Goal: Task Accomplishment & Management: Manage account settings

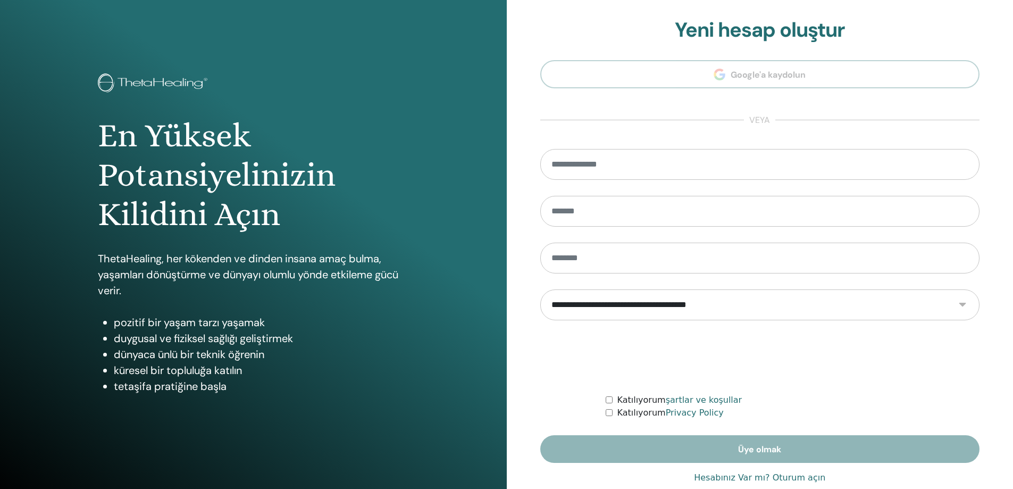
click at [742, 482] on link "Hesabınız Var mı? Oturum açın" at bounding box center [759, 477] width 131 height 13
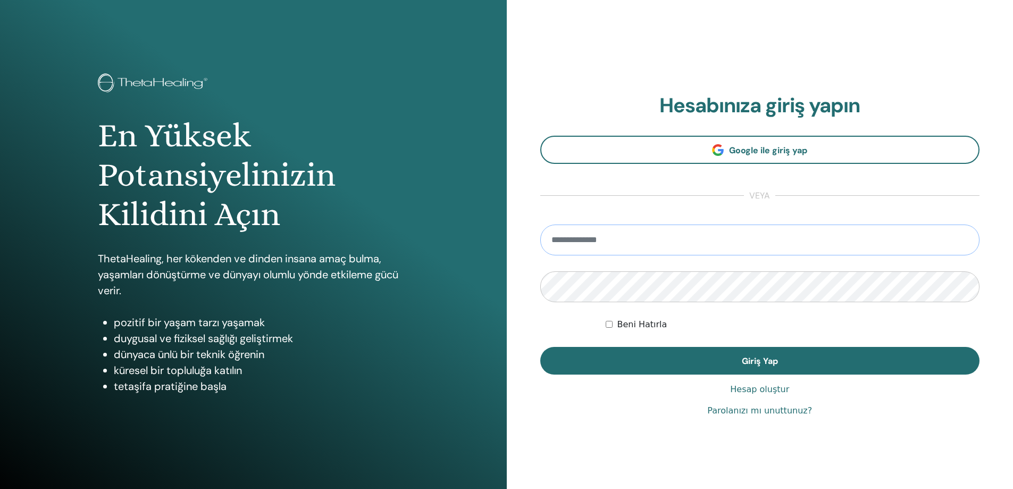
click at [648, 233] on input "email" at bounding box center [760, 239] width 440 height 31
type input "**********"
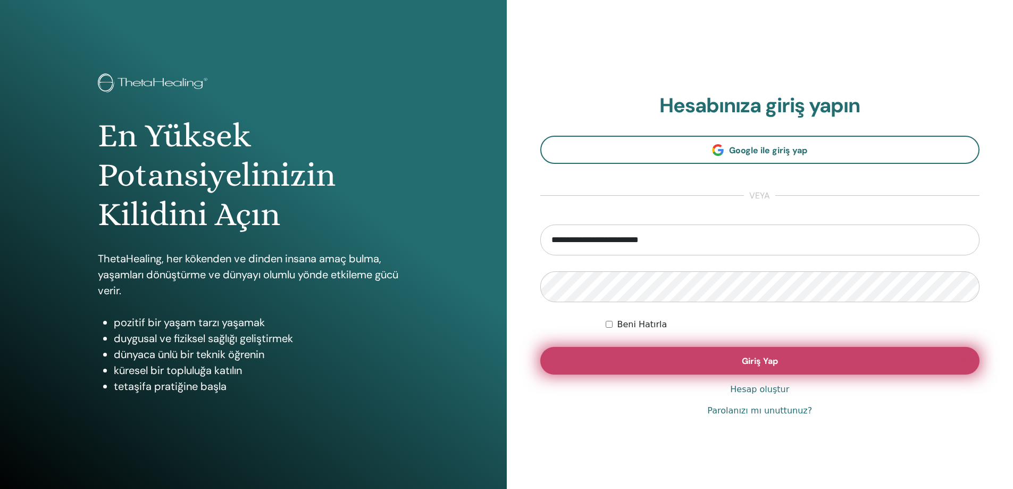
click at [781, 362] on button "Giriş Yap" at bounding box center [760, 361] width 440 height 28
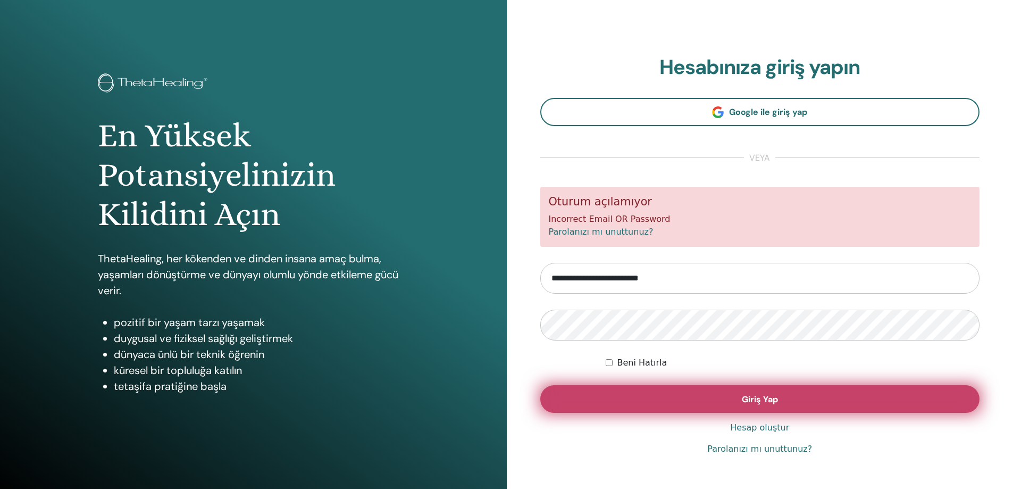
click at [782, 401] on button "Giriş Yap" at bounding box center [760, 399] width 440 height 28
click at [756, 399] on span "Giriş Yap" at bounding box center [760, 398] width 36 height 11
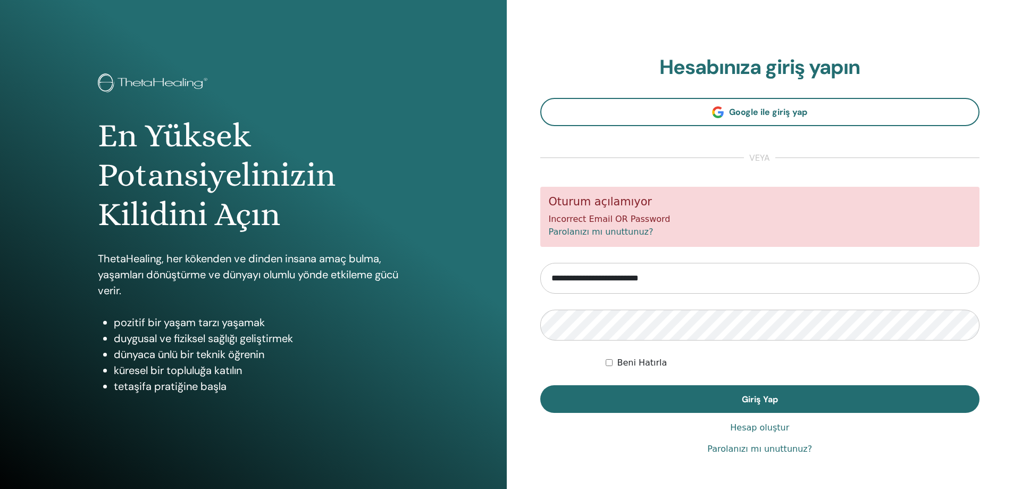
click at [768, 451] on link "Parolanızı mı unuttunuz?" at bounding box center [759, 448] width 105 height 13
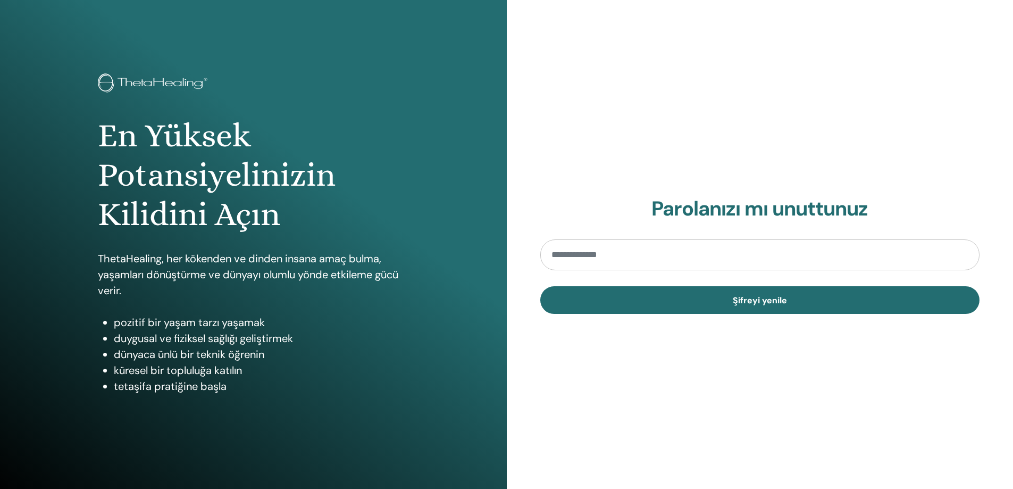
click at [662, 264] on input "email" at bounding box center [760, 254] width 440 height 31
type input "**********"
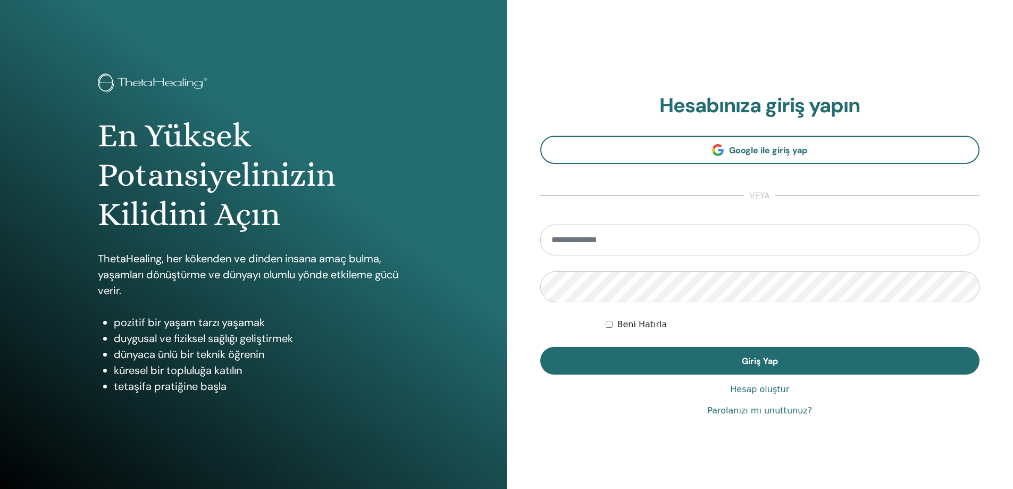
click at [660, 229] on input "email" at bounding box center [760, 239] width 440 height 31
type input "**********"
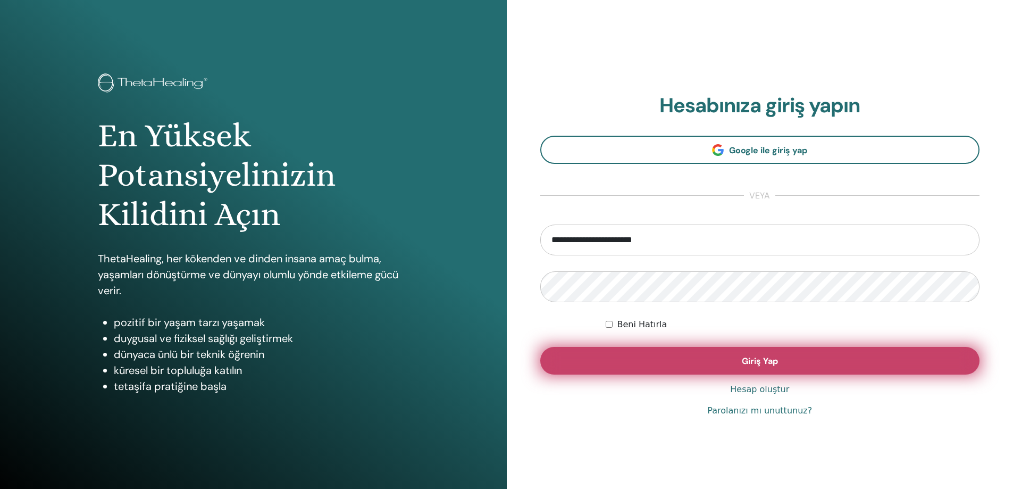
click at [738, 353] on button "Giriş Yap" at bounding box center [760, 361] width 440 height 28
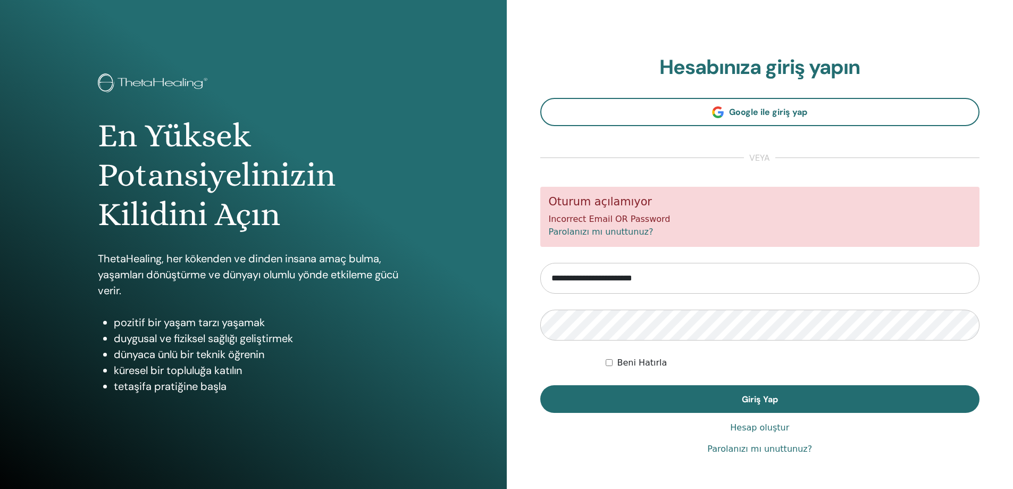
scroll to position [22, 0]
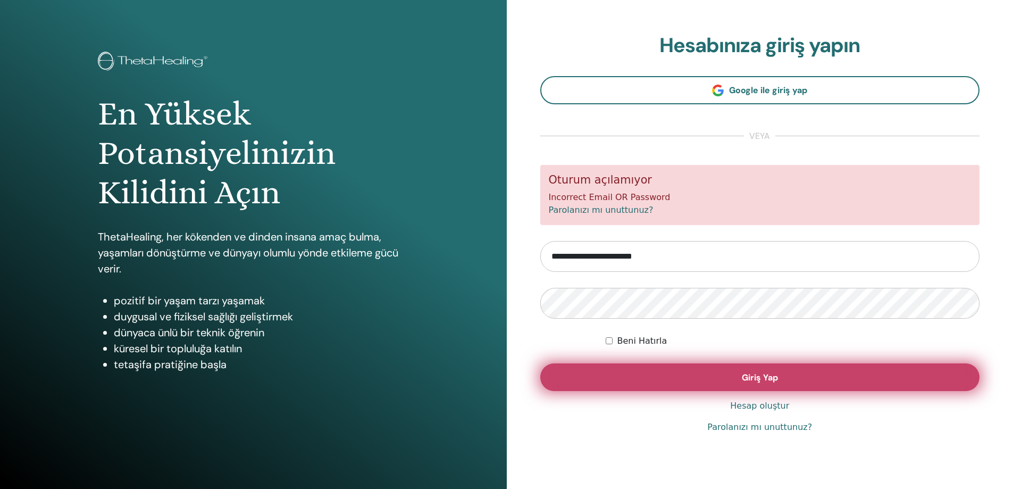
click at [749, 373] on span "Giriş Yap" at bounding box center [760, 377] width 36 height 11
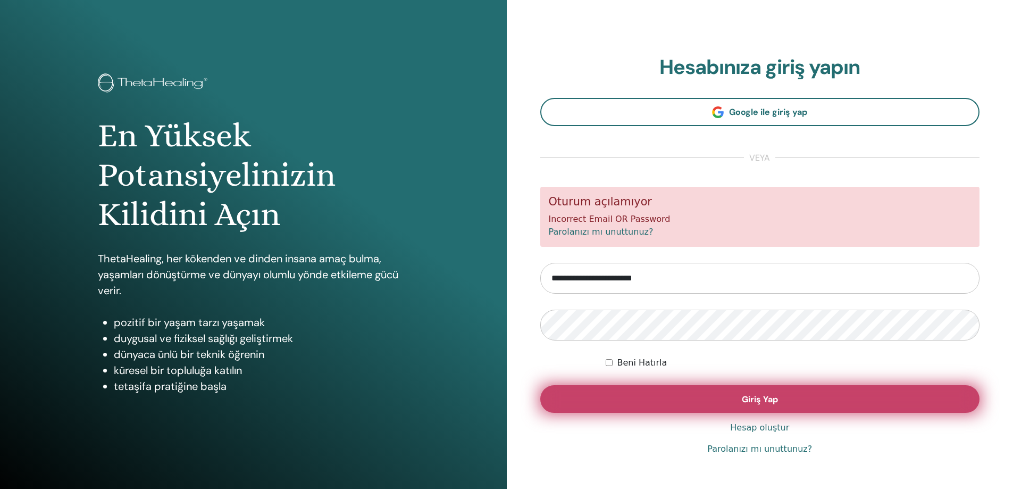
click at [796, 394] on button "Giriş Yap" at bounding box center [760, 399] width 440 height 28
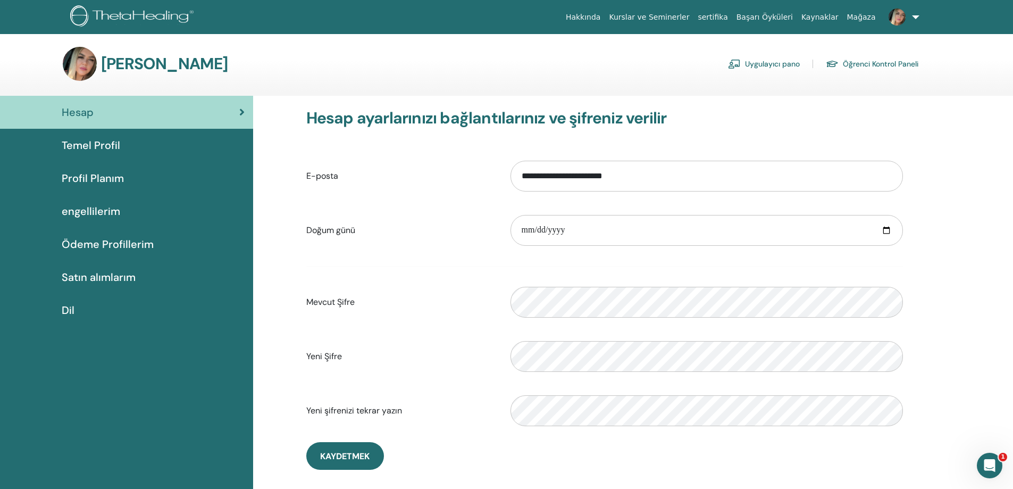
click at [97, 149] on font "Temel Profil" at bounding box center [91, 145] width 58 height 14
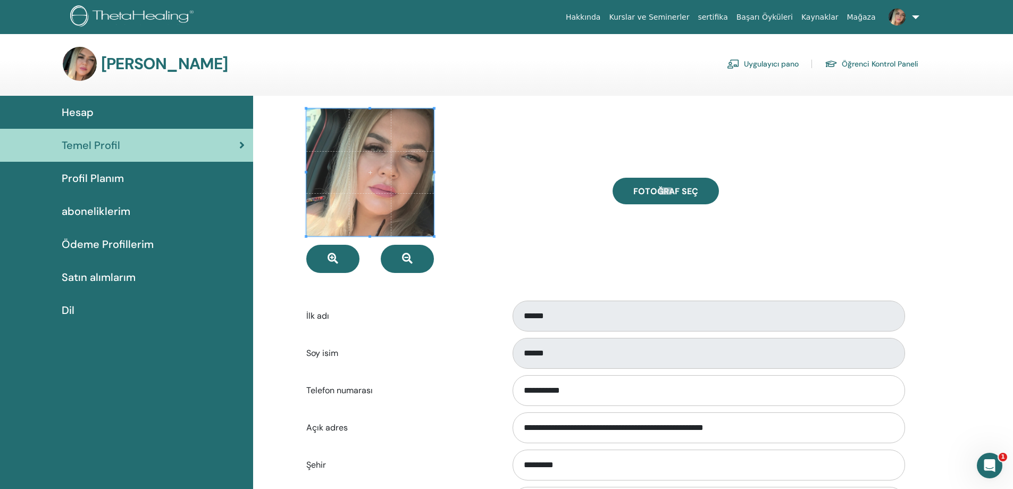
click at [110, 180] on span "Profil Planım" at bounding box center [93, 178] width 62 height 16
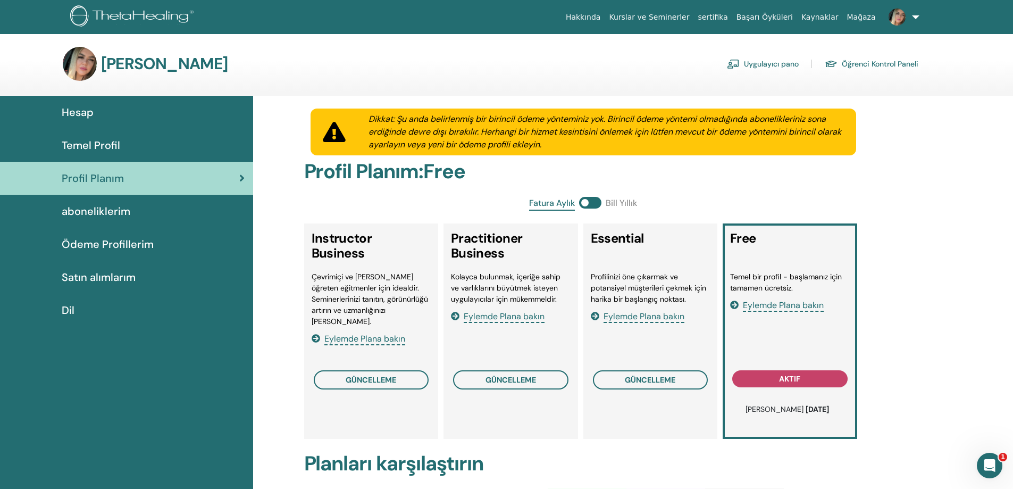
click at [87, 207] on span "aboneliklerim" at bounding box center [96, 211] width 69 height 16
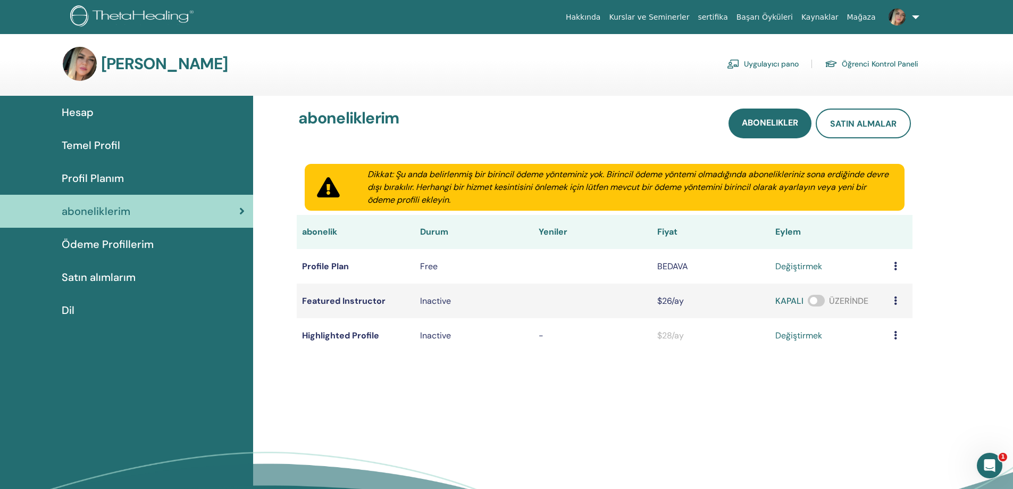
click at [103, 278] on span "Satın alımlarım" at bounding box center [99, 277] width 74 height 16
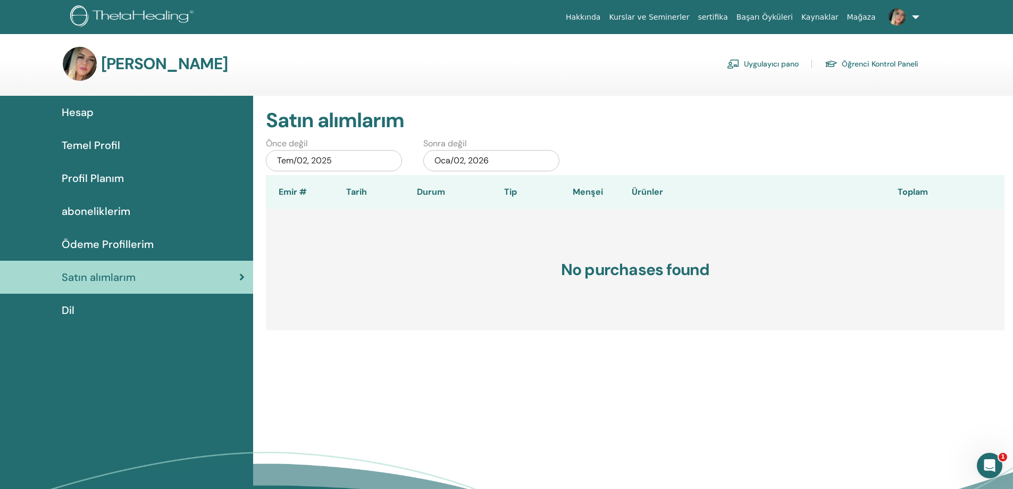
click at [96, 118] on div "Hesap" at bounding box center [127, 112] width 236 height 16
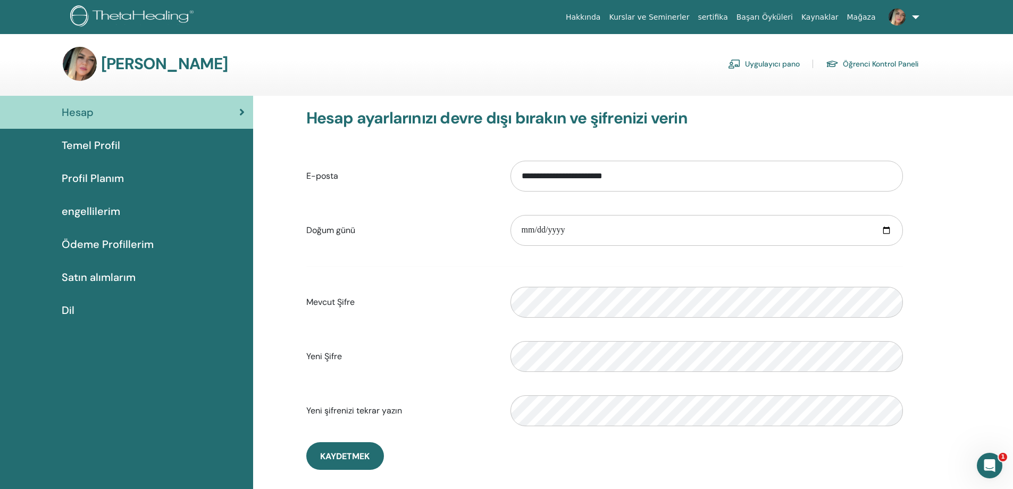
click at [106, 210] on font "engellilerim" at bounding box center [91, 211] width 58 height 14
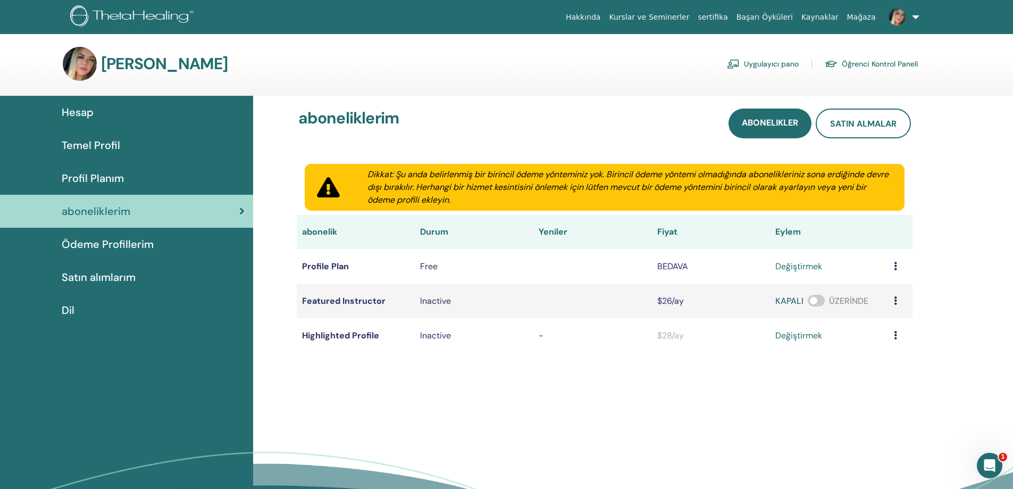
click at [105, 145] on span "Temel Profil" at bounding box center [91, 145] width 58 height 16
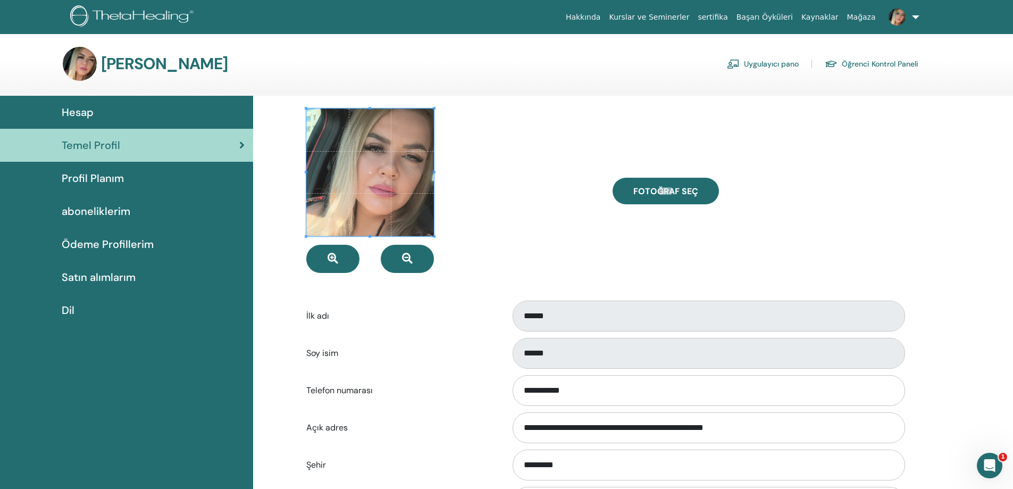
click at [860, 64] on link "Öğrenci Kontrol Paneli" at bounding box center [872, 63] width 94 height 17
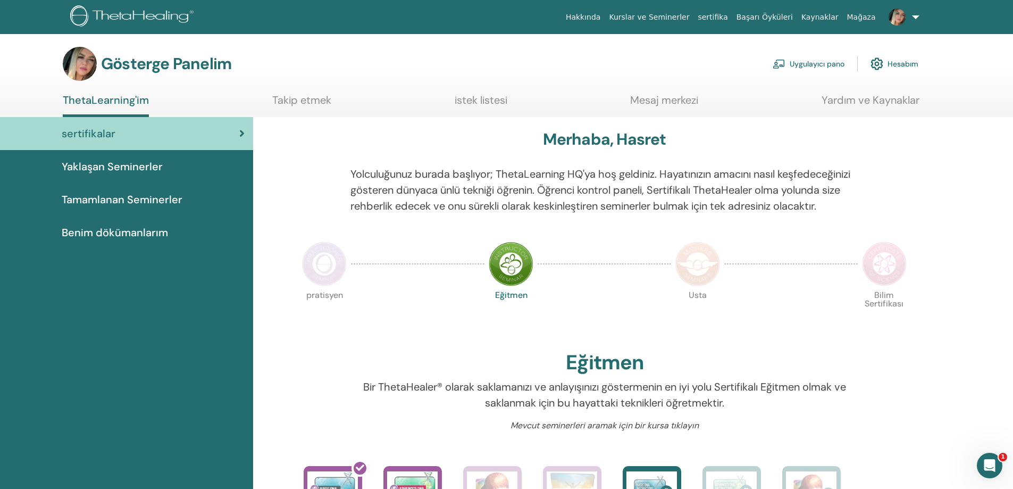
click at [109, 165] on font "Yaklaşan Seminerler" at bounding box center [112, 167] width 101 height 14
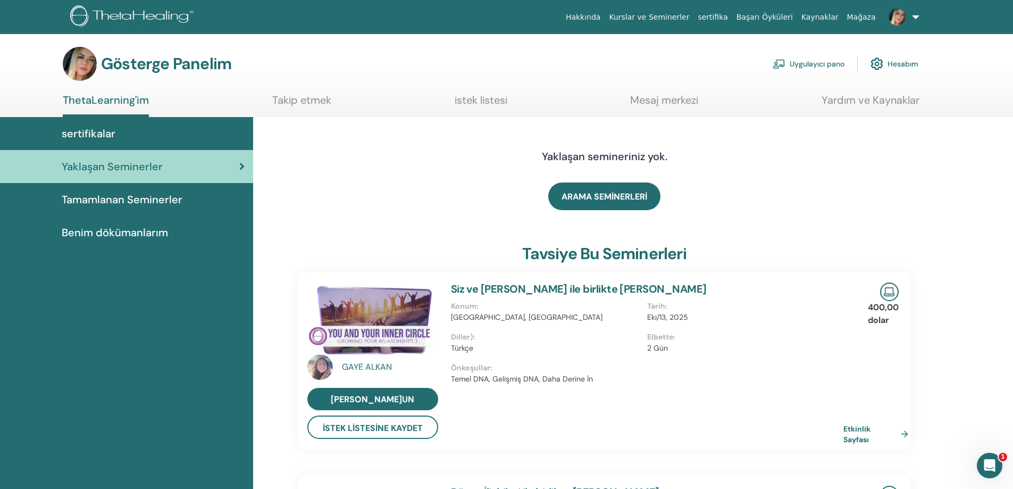
click at [102, 197] on font "Tamamlanan Seminerler" at bounding box center [122, 199] width 121 height 14
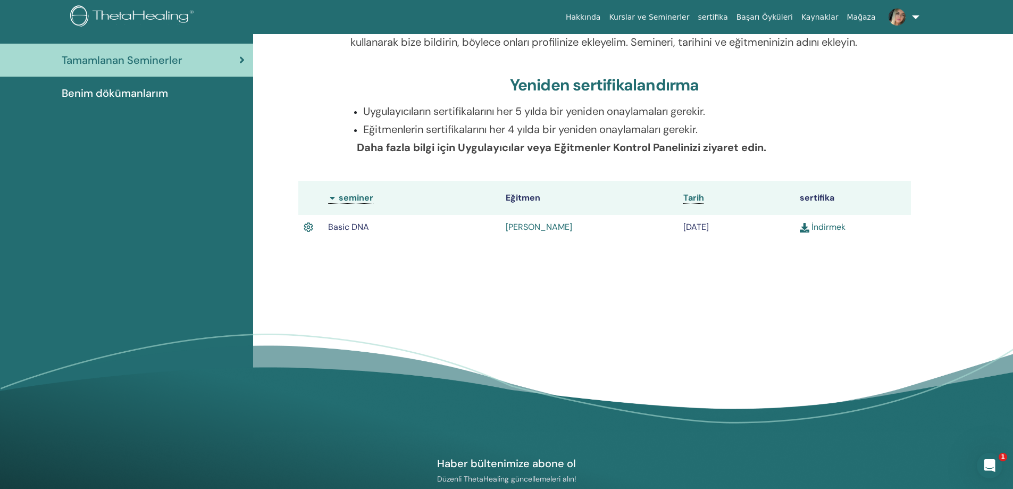
scroll to position [30, 0]
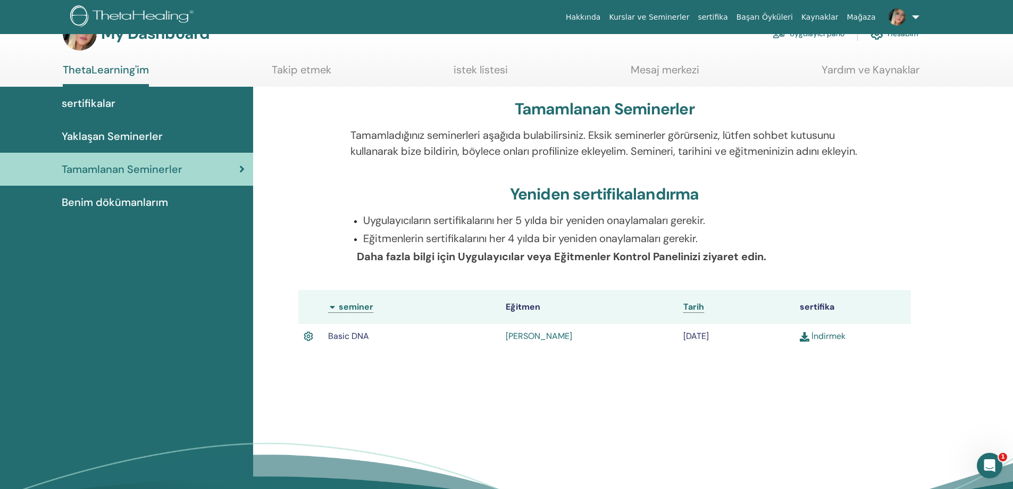
click at [103, 204] on span "Benim dökümanlarım" at bounding box center [115, 202] width 106 height 16
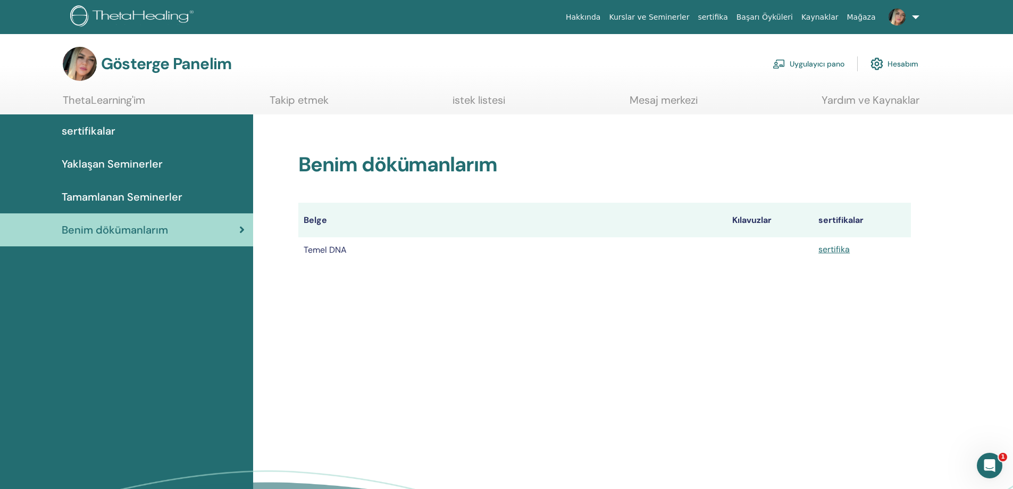
click at [111, 134] on font "sertifikalar" at bounding box center [89, 131] width 54 height 14
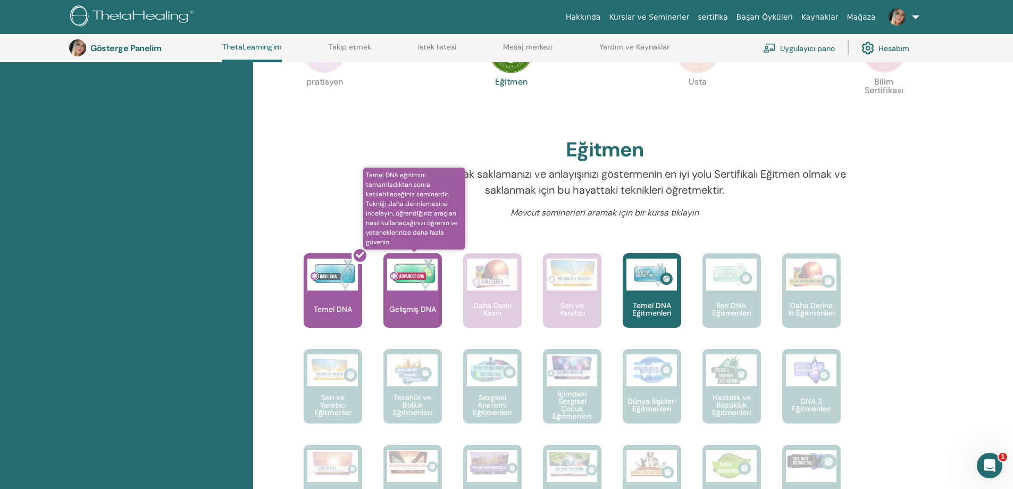
click at [409, 320] on div "Gelişmiş DNA" at bounding box center [412, 290] width 58 height 74
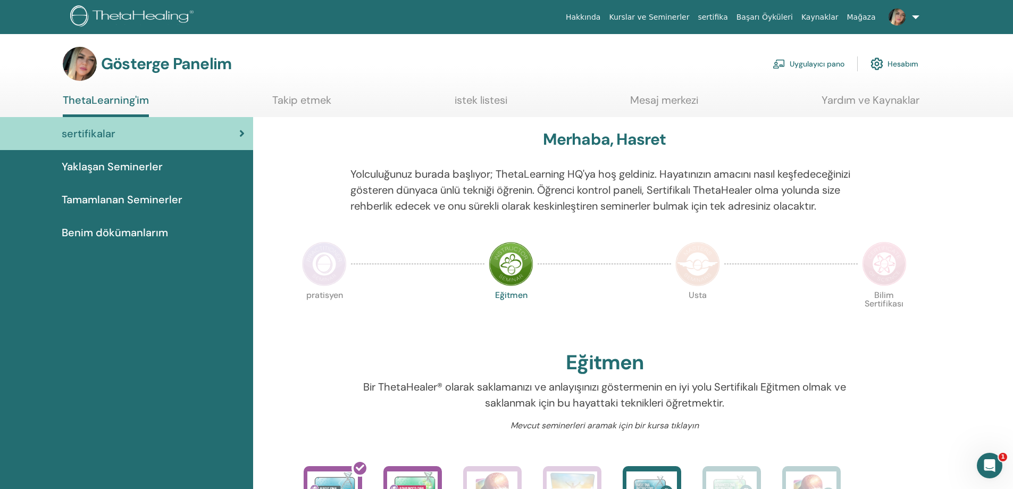
click at [96, 205] on font "Tamamlanan Seminerler" at bounding box center [122, 199] width 121 height 14
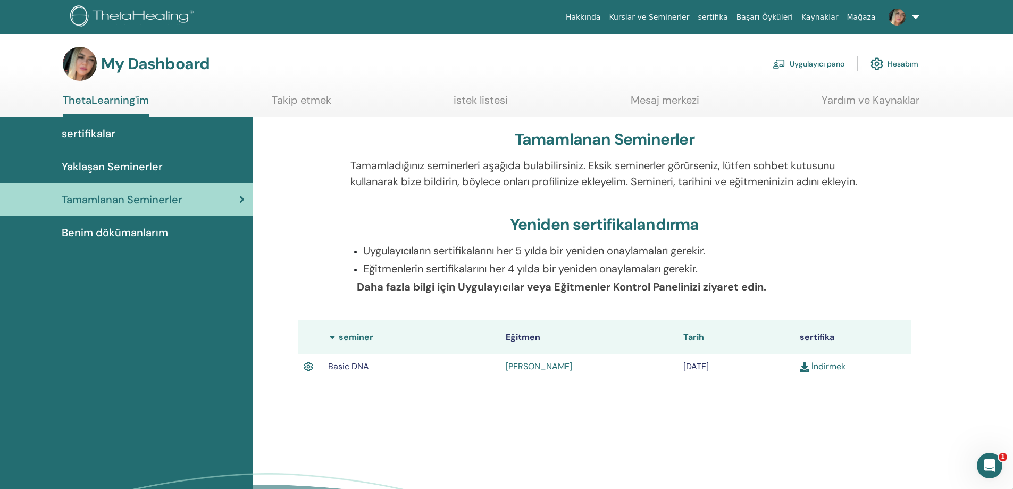
click at [100, 231] on span "Benim dökümanlarım" at bounding box center [115, 232] width 106 height 16
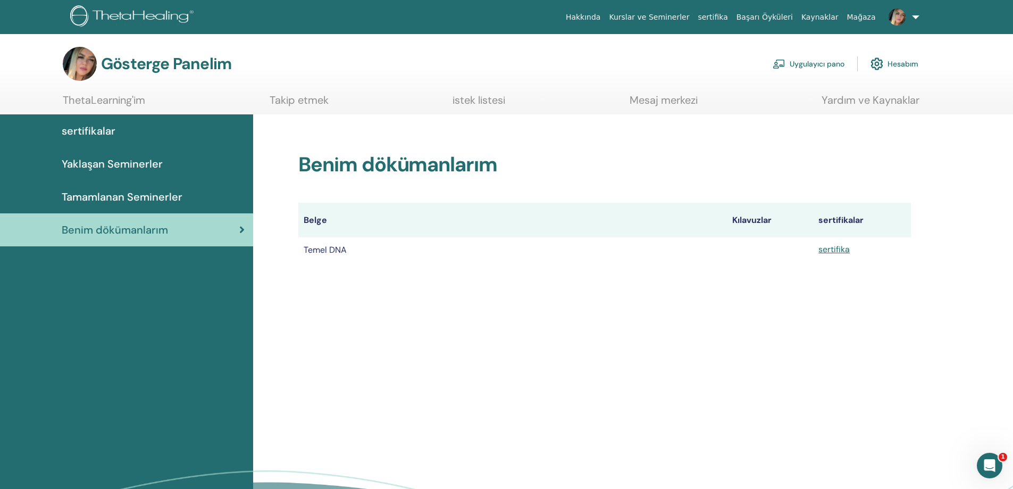
click at [118, 168] on font "Yaklaşan Seminerler" at bounding box center [112, 164] width 101 height 14
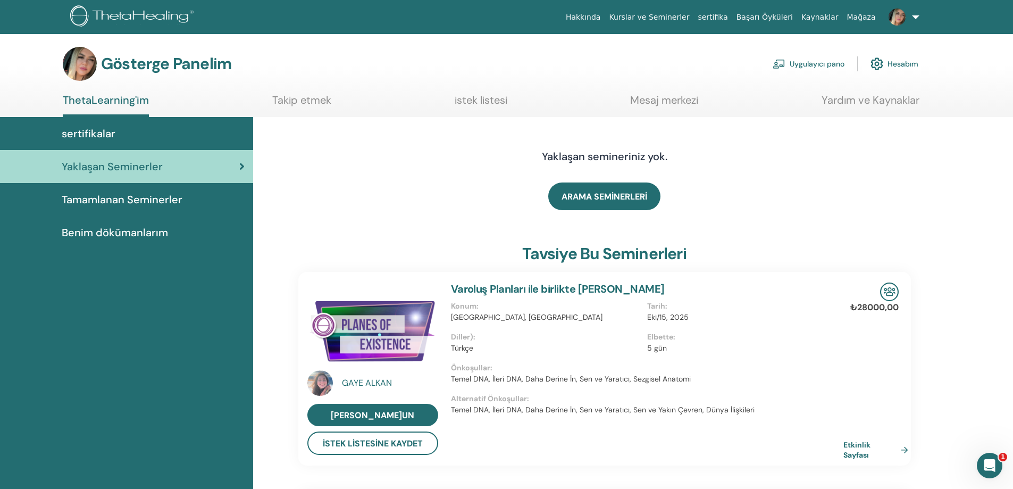
click at [127, 136] on div "sertifikalar" at bounding box center [127, 133] width 236 height 16
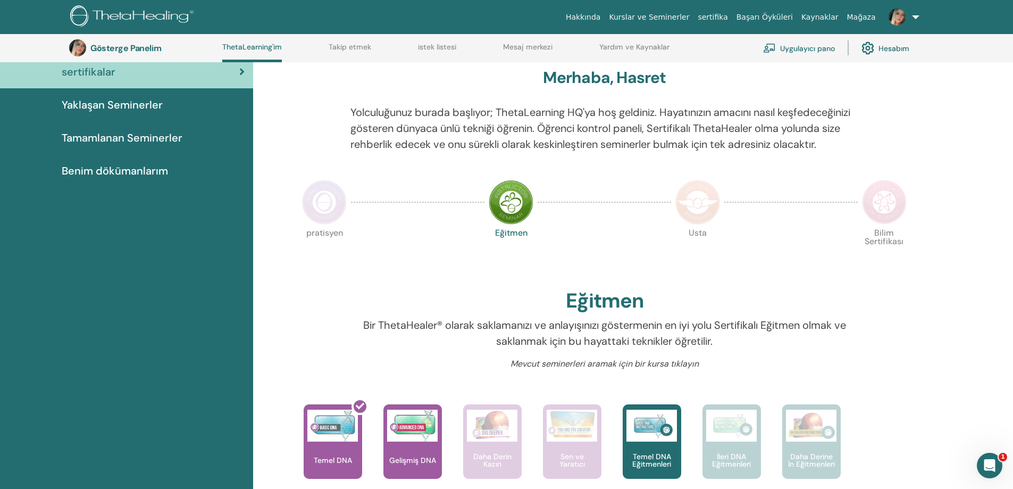
scroll to position [81, 0]
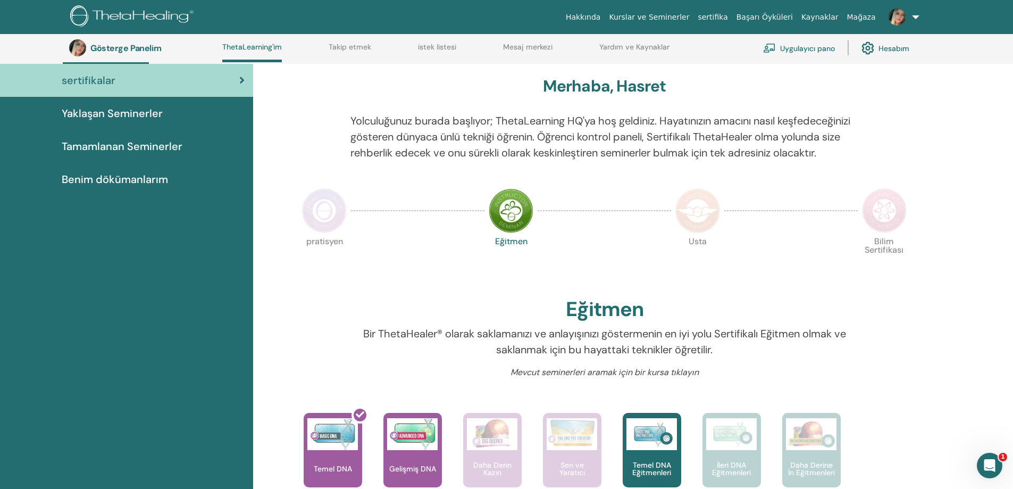
click at [125, 116] on font "Yaklaşan Seminerler" at bounding box center [112, 113] width 101 height 14
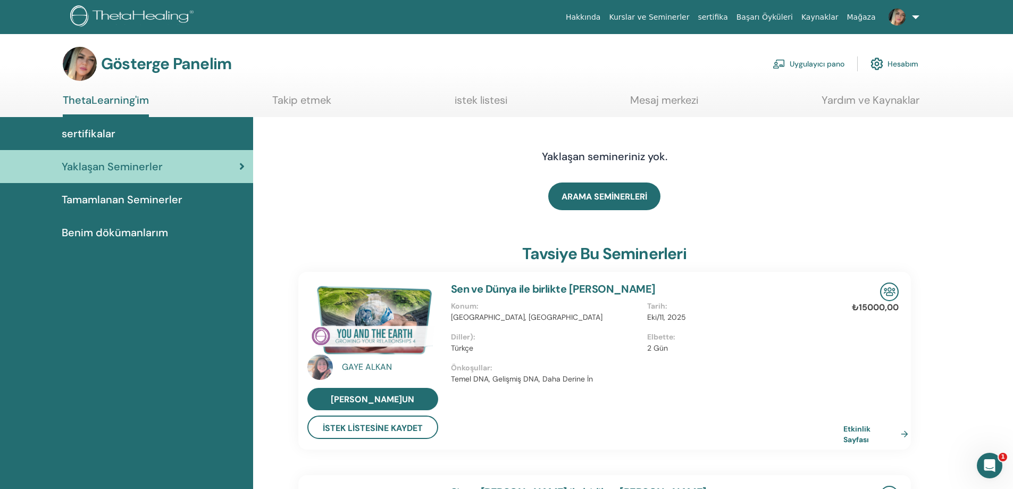
click at [122, 204] on font "Tamamlanan Seminerler" at bounding box center [122, 199] width 121 height 14
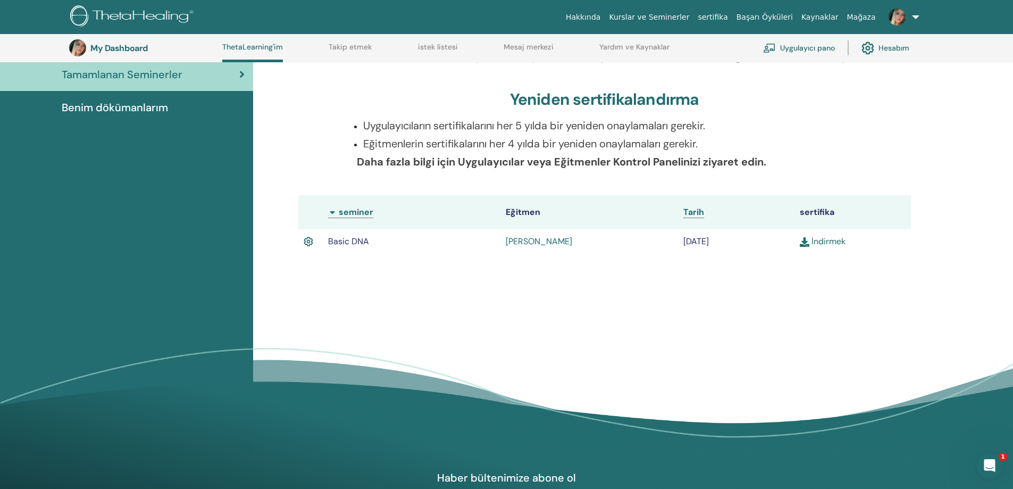
scroll to position [135, 0]
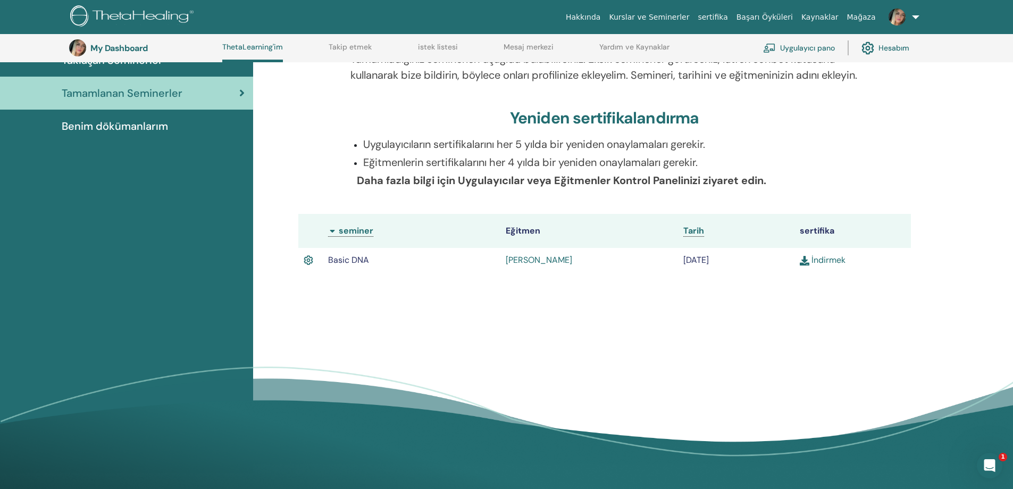
click at [894, 45] on link "Hesabım" at bounding box center [885, 47] width 48 height 23
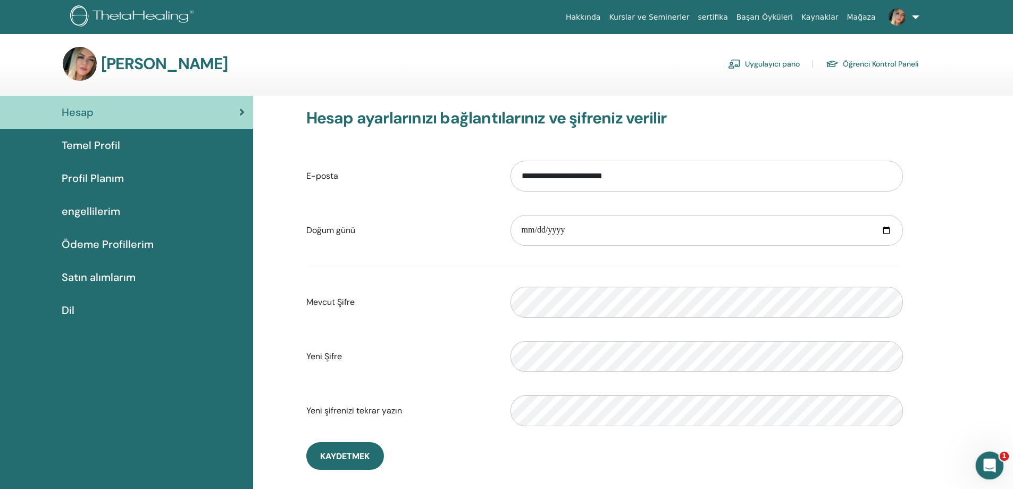
click at [992, 458] on icon "Intercom Messenger uygulamasını aç" at bounding box center [988, 464] width 18 height 18
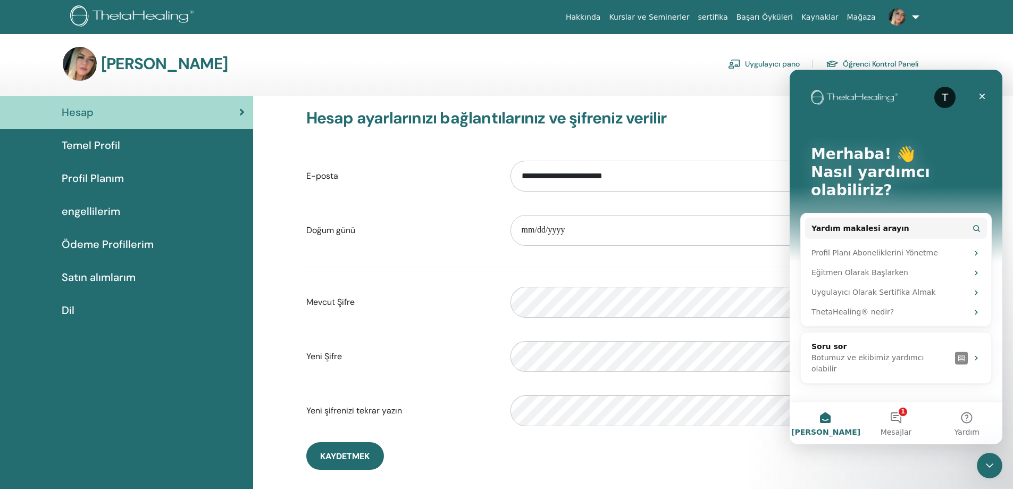
drag, startPoint x: 568, startPoint y: 445, endPoint x: 608, endPoint y: 428, distance: 43.4
click at [580, 442] on div "**********" at bounding box center [604, 288] width 613 height 361
click at [982, 95] on icon "Kapat" at bounding box center [982, 96] width 9 height 9
